Goal: Ask a question

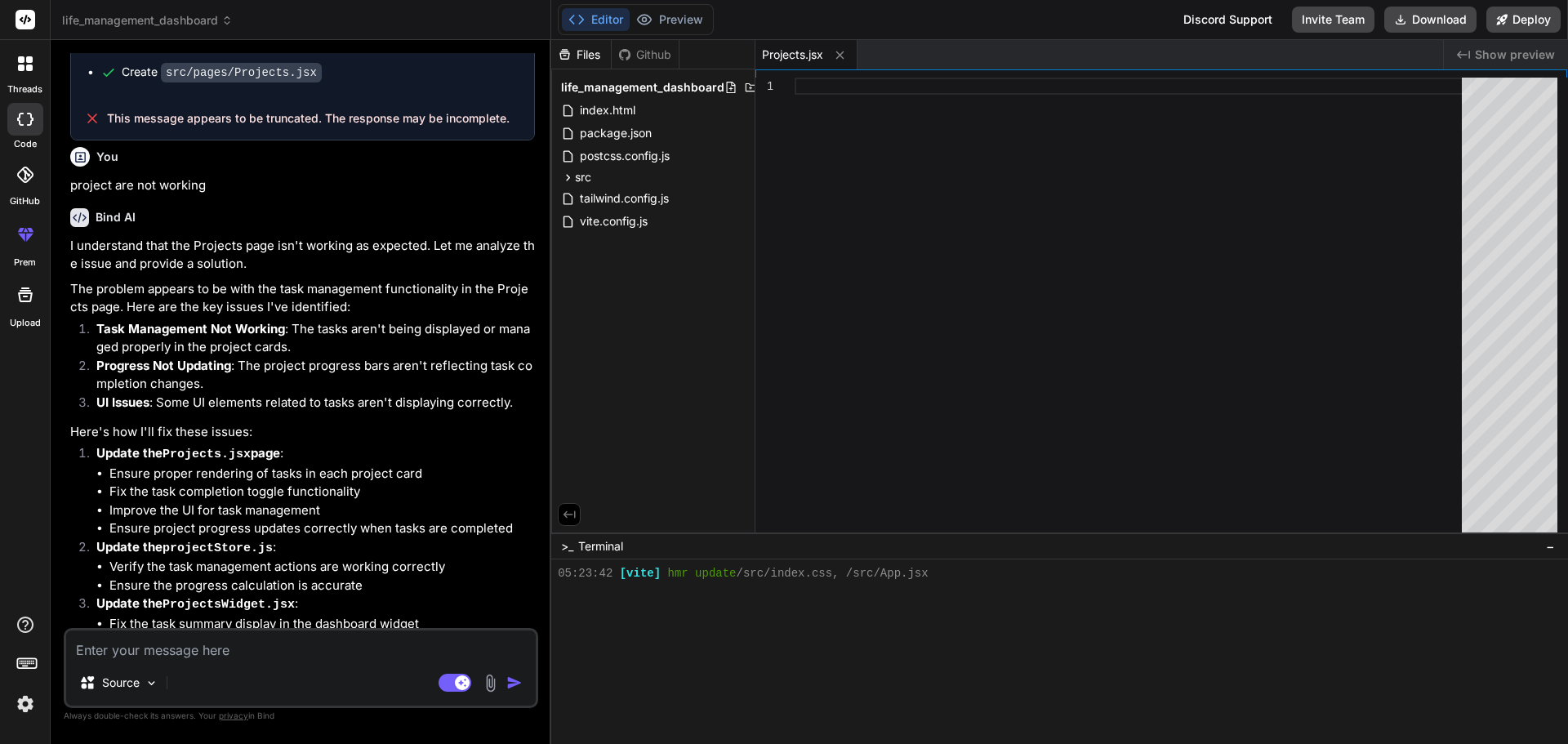
scroll to position [7755, 0]
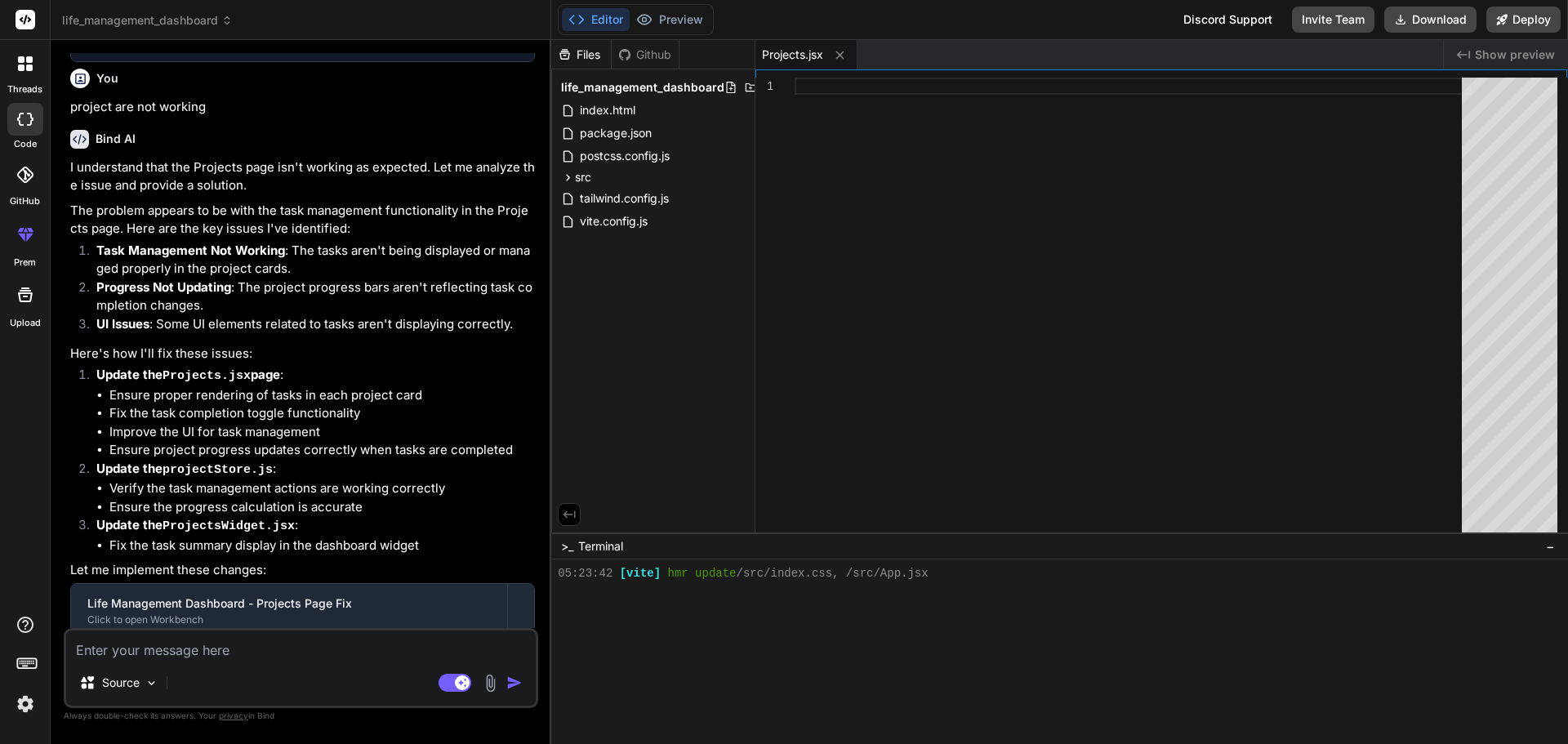
click at [263, 659] on textarea at bounding box center [301, 644] width 470 height 29
type textarea "f"
type textarea "x"
type textarea "fi"
type textarea "x"
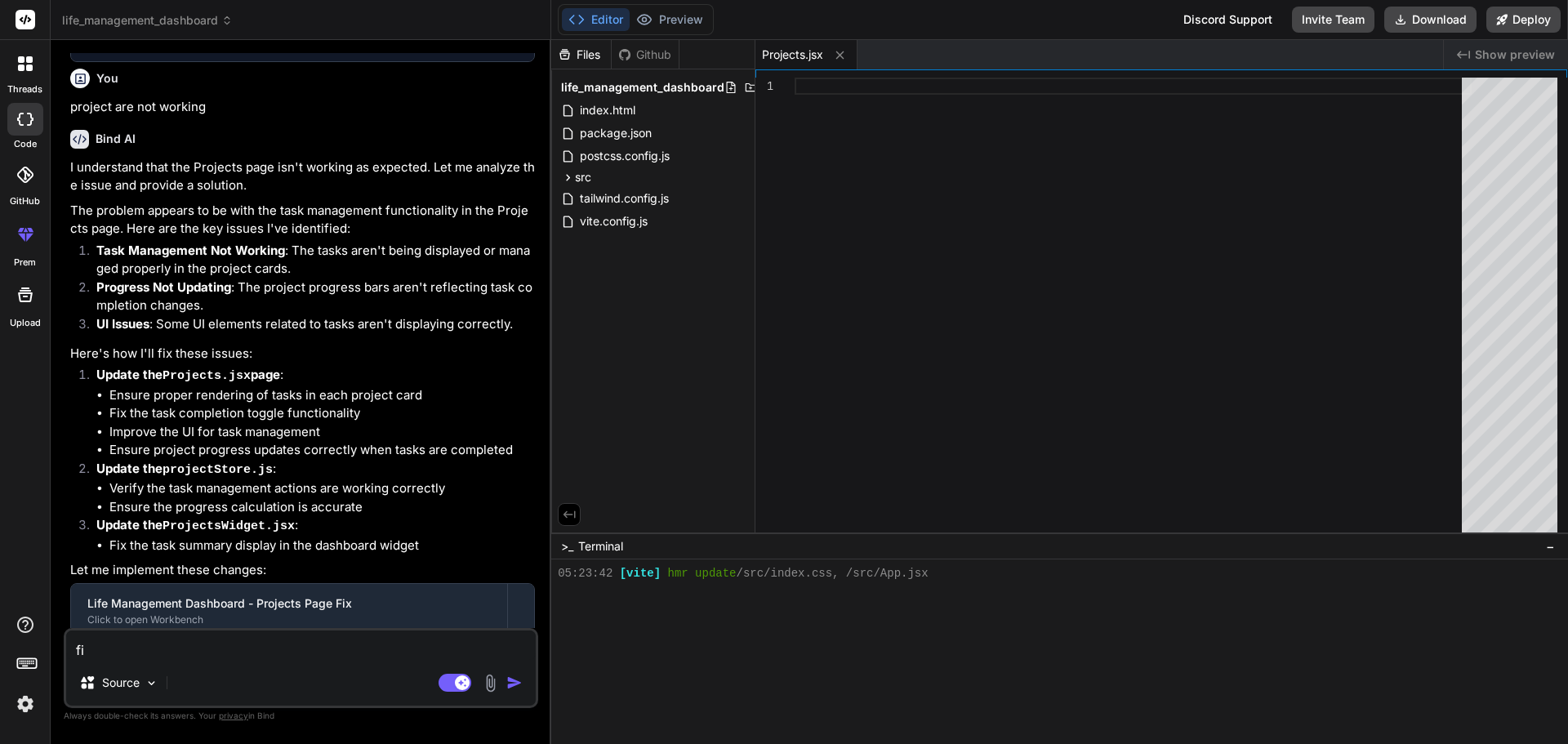
type textarea "fix"
type textarea "x"
type textarea "fix"
type textarea "x"
type textarea "fix a"
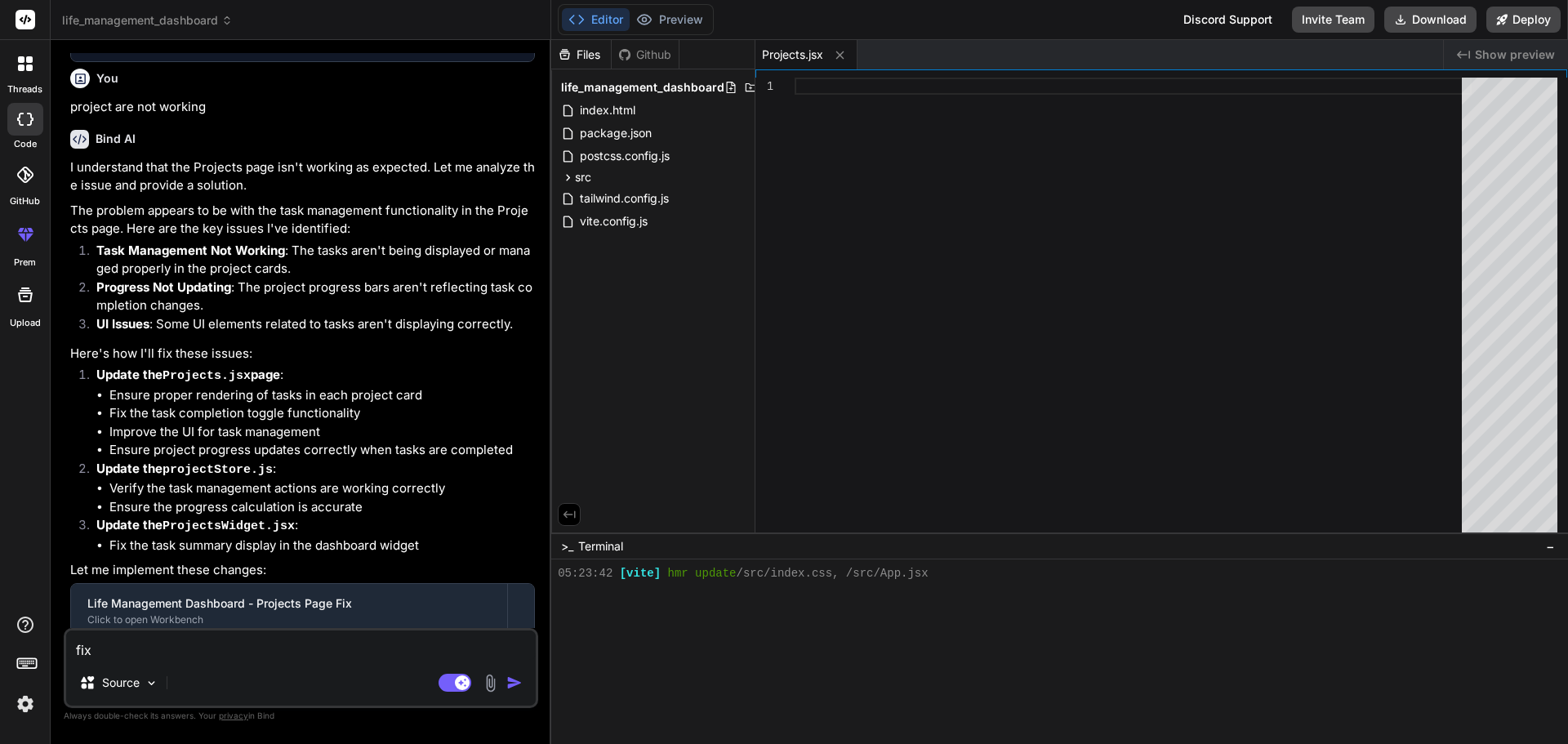
type textarea "x"
type textarea "fix al"
type textarea "x"
type textarea "fix all"
type textarea "x"
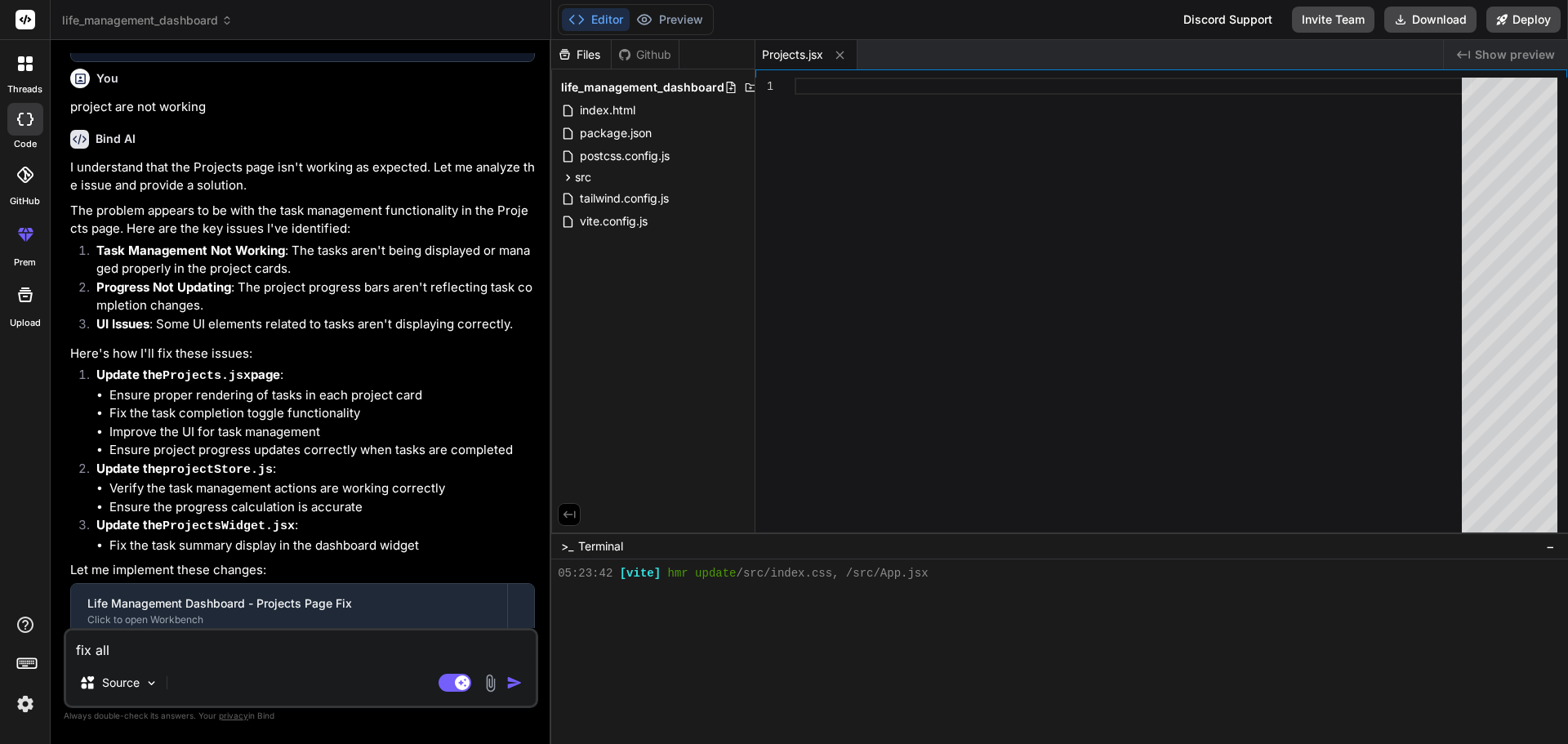
type textarea "fix all"
type textarea "x"
type textarea "fix all b"
type textarea "x"
type textarea "fix all by"
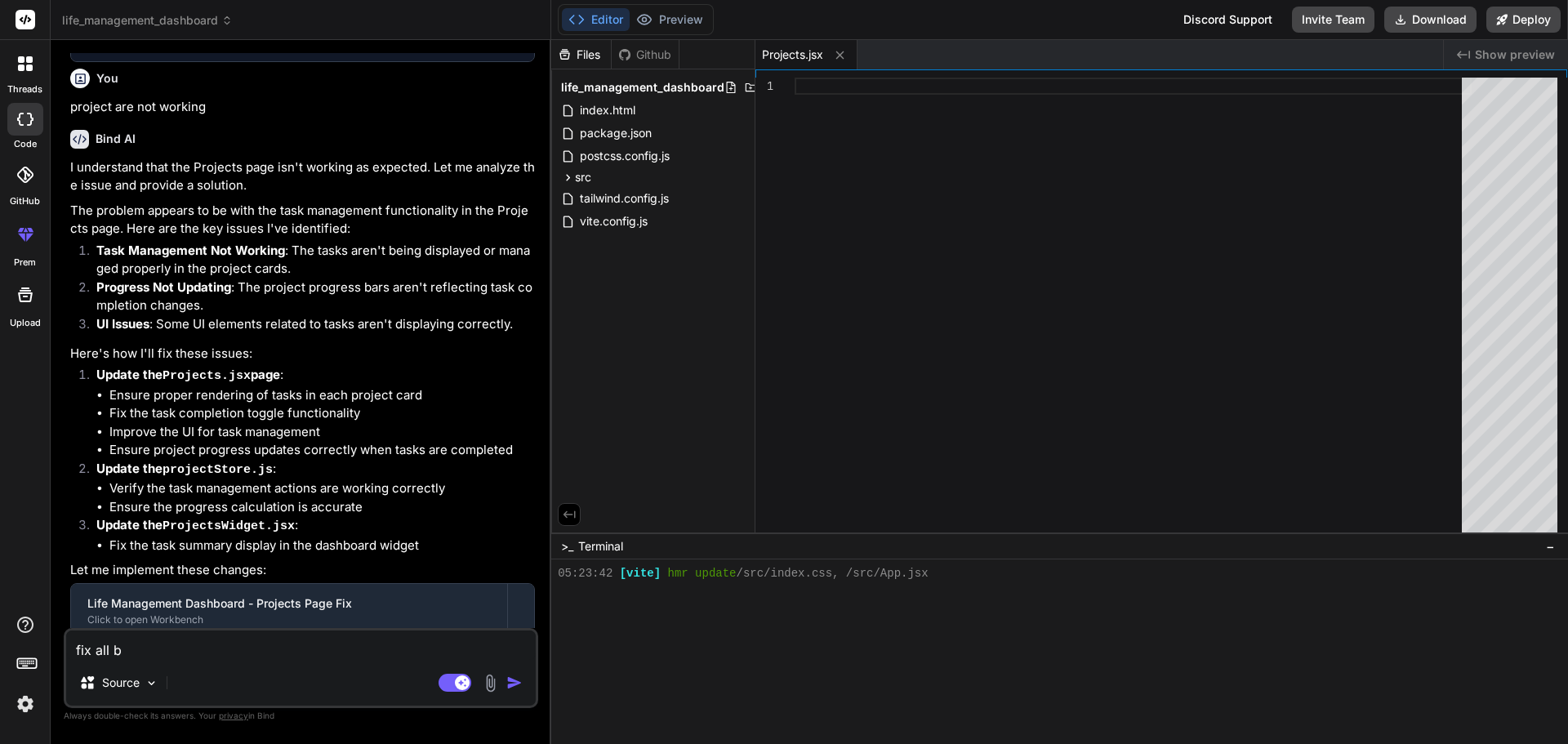
type textarea "x"
type textarea "fix all byg"
type textarea "x"
type textarea "fix all bygs"
type textarea "x"
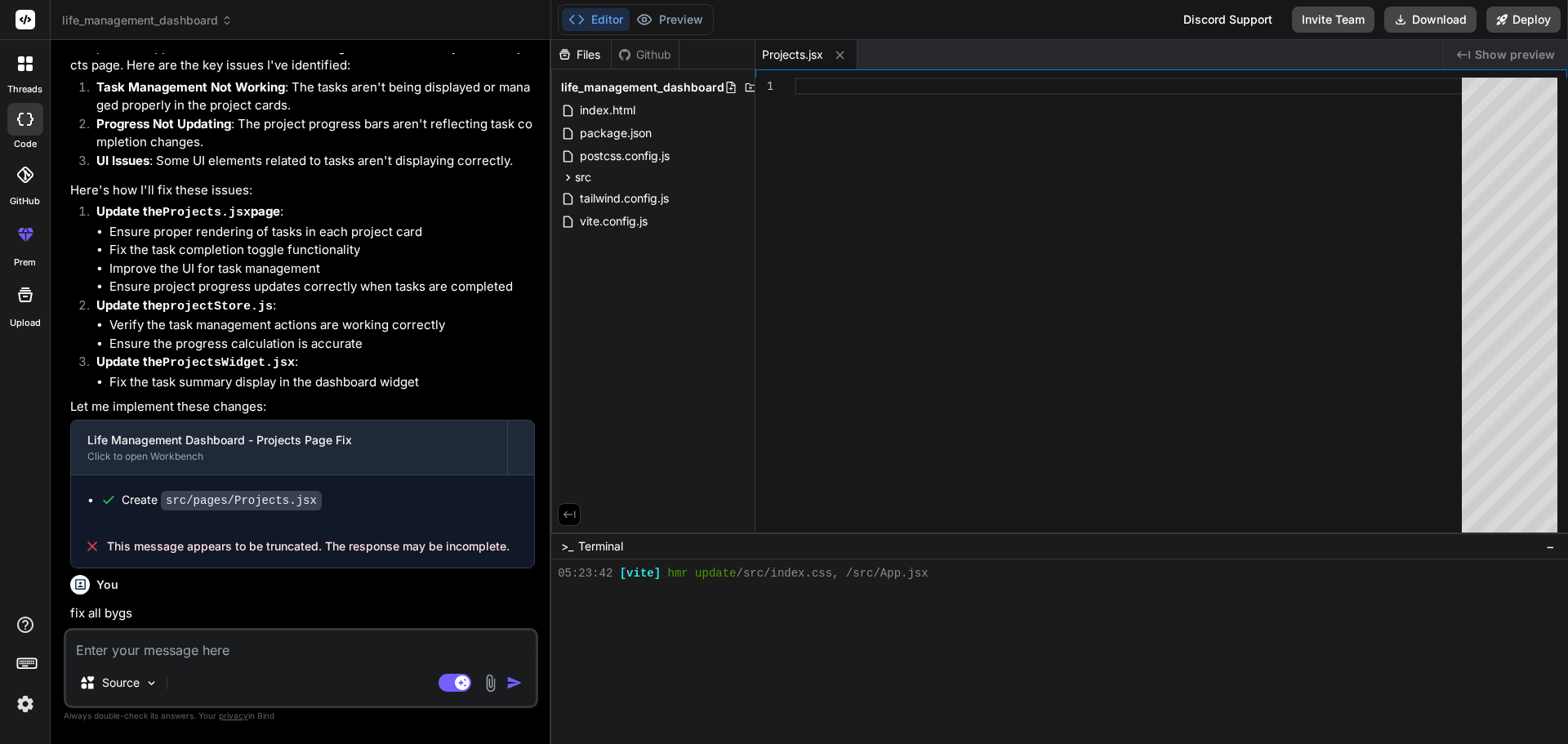
scroll to position [7924, 0]
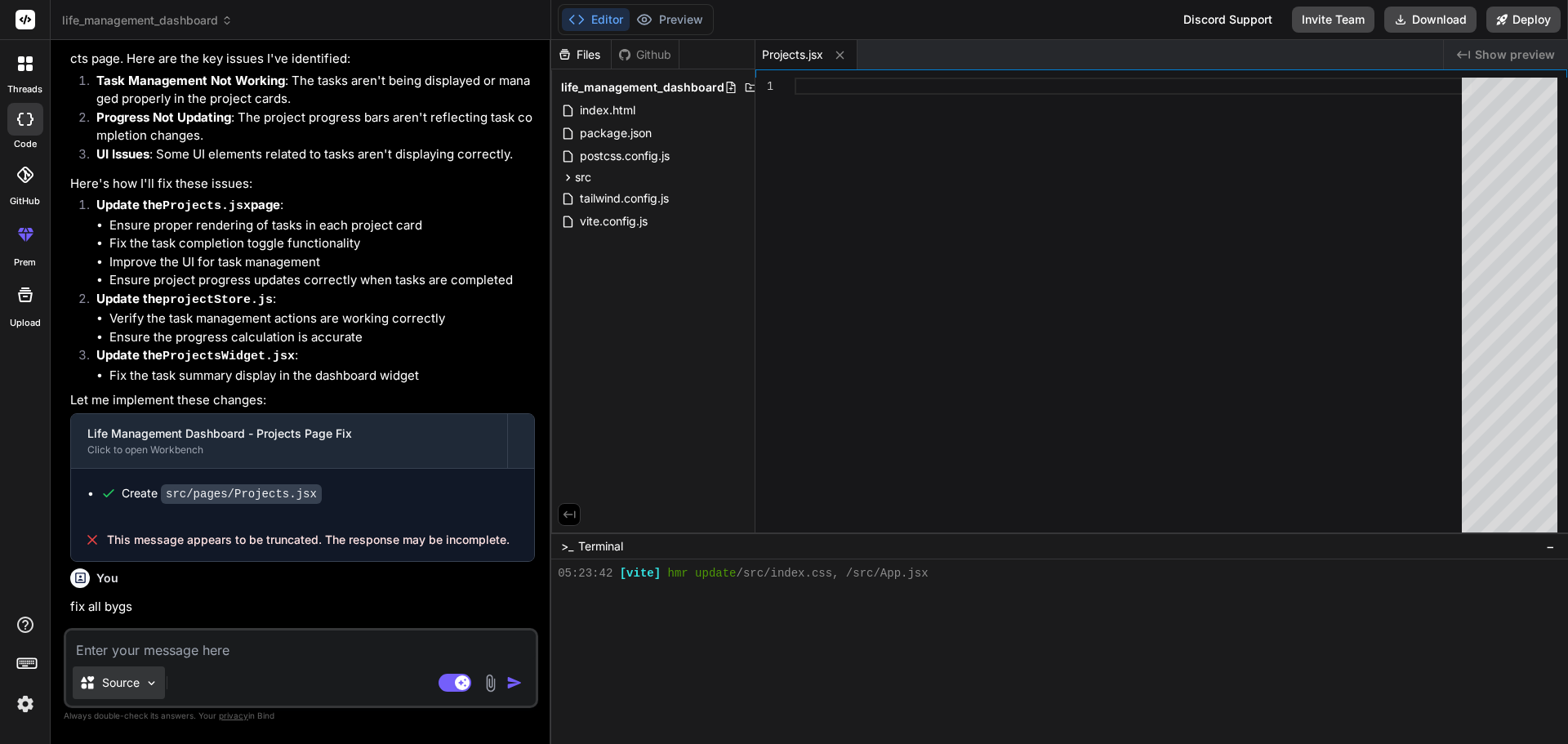
click at [149, 682] on img at bounding box center [151, 682] width 14 height 14
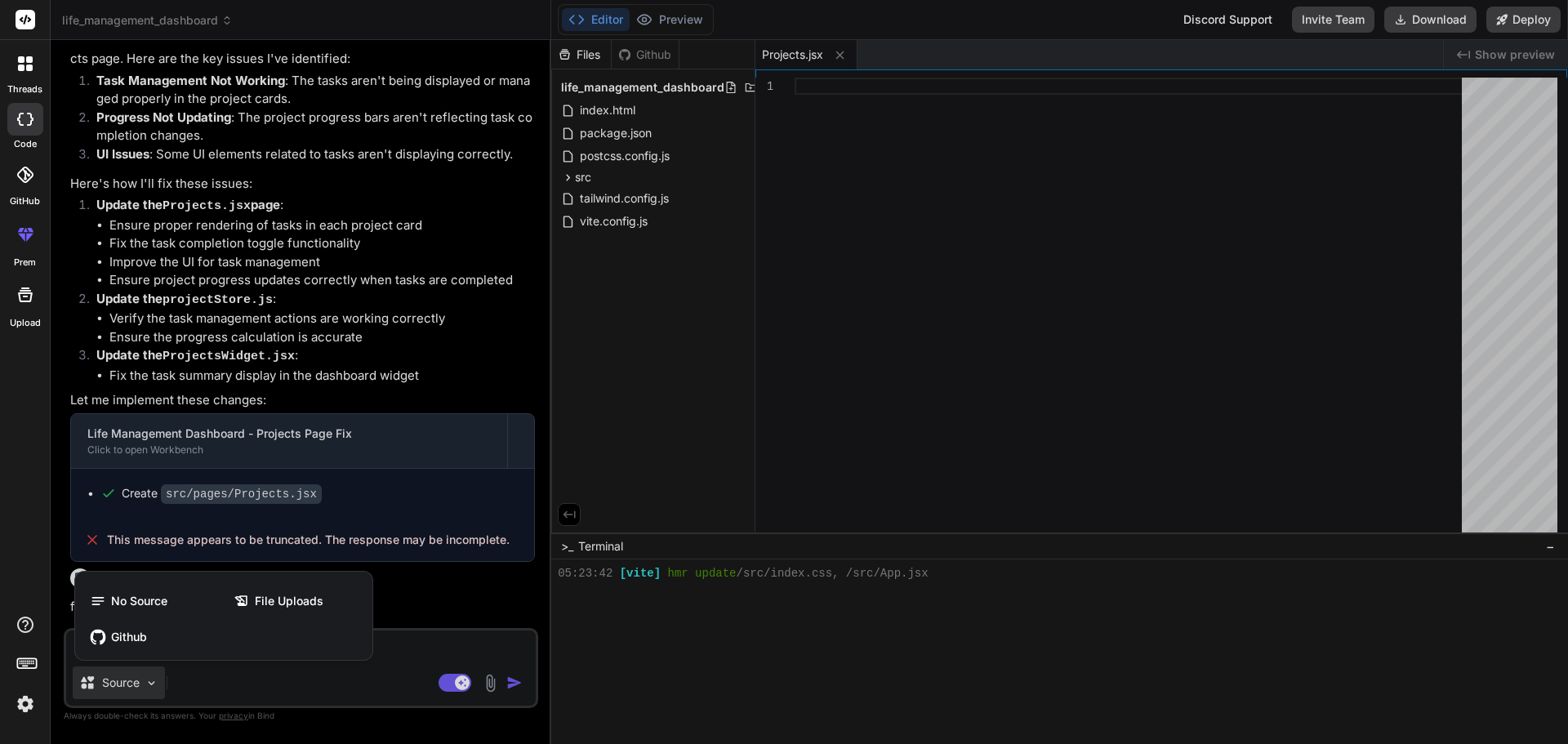
click at [149, 682] on div at bounding box center [784, 372] width 1568 height 744
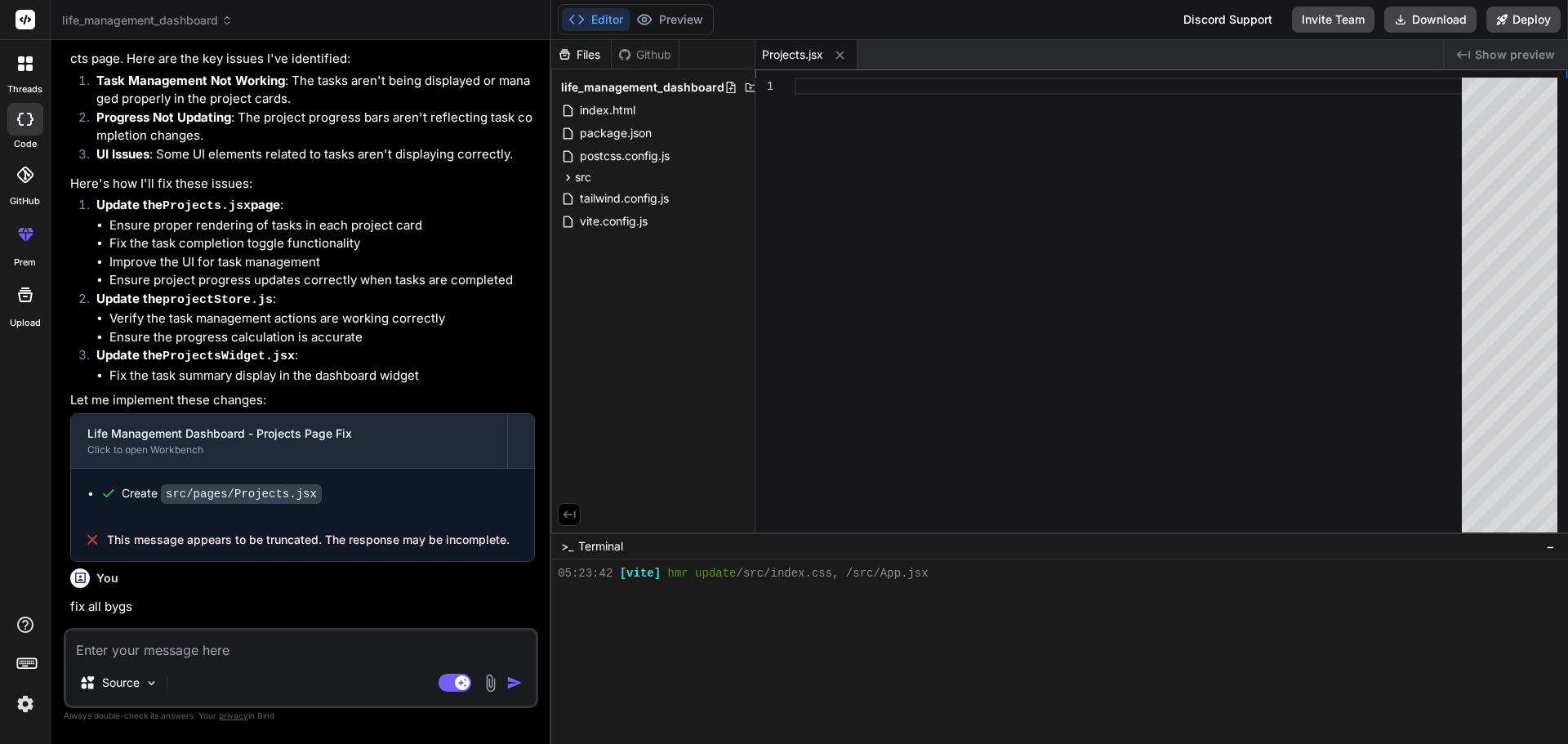
type textarea "x"
